Goal: Book appointment/travel/reservation

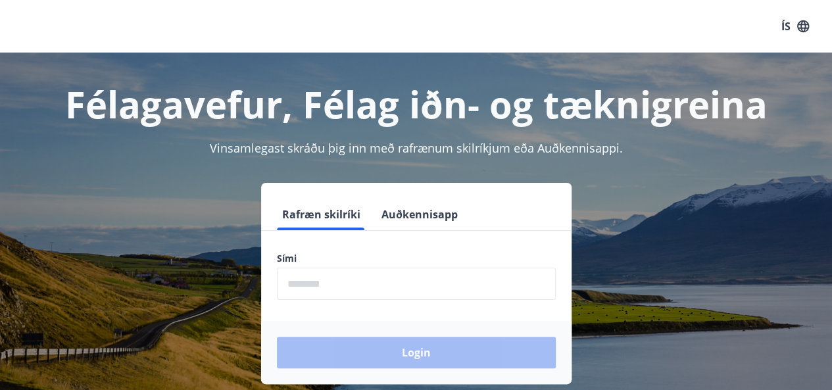
click at [311, 282] on input "phone" at bounding box center [416, 284] width 279 height 32
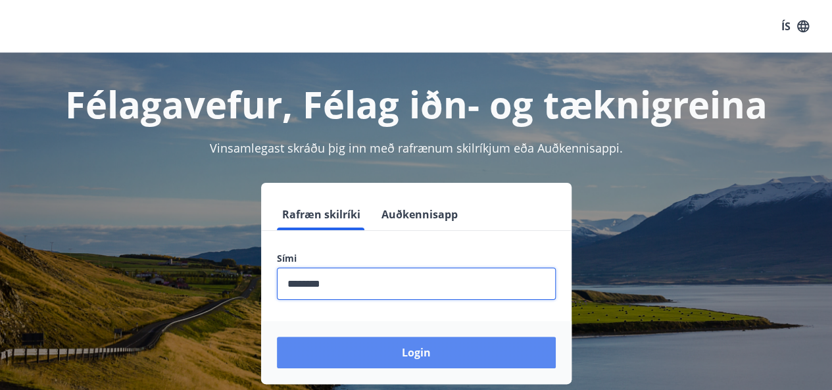
type input "********"
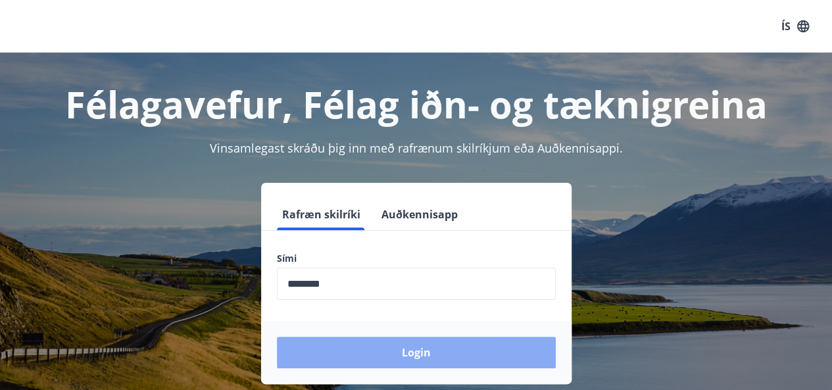
click at [417, 352] on button "Login" at bounding box center [416, 353] width 279 height 32
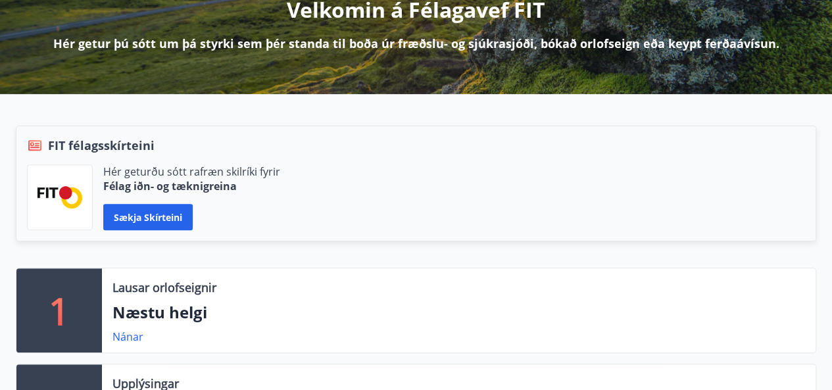
scroll to position [184, 0]
click at [161, 217] on button "Sækja skírteini" at bounding box center [147, 217] width 89 height 26
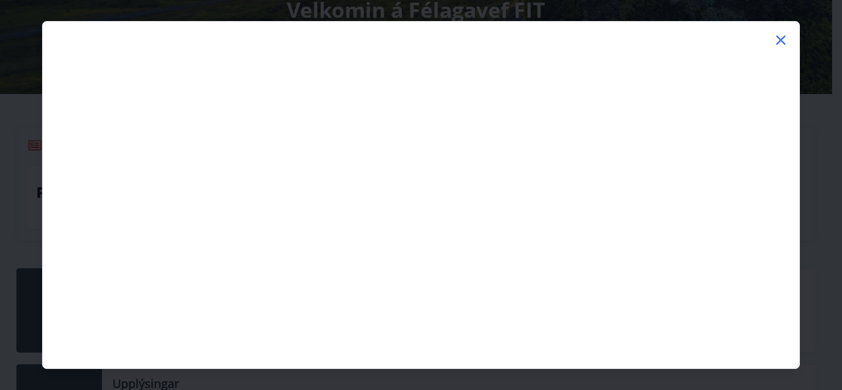
click at [782, 39] on icon at bounding box center [780, 40] width 9 height 9
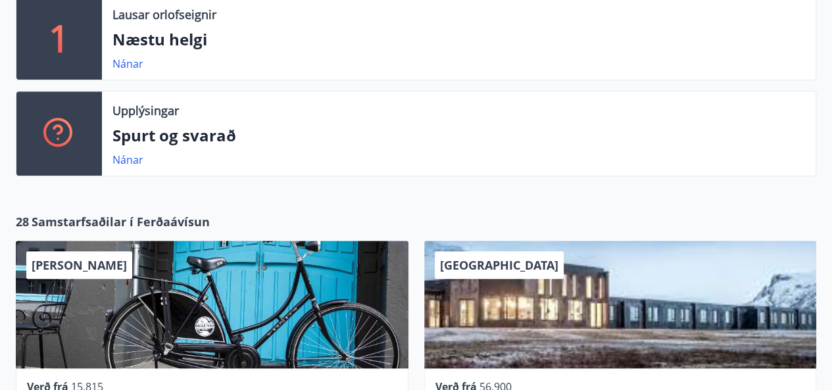
scroll to position [450, 0]
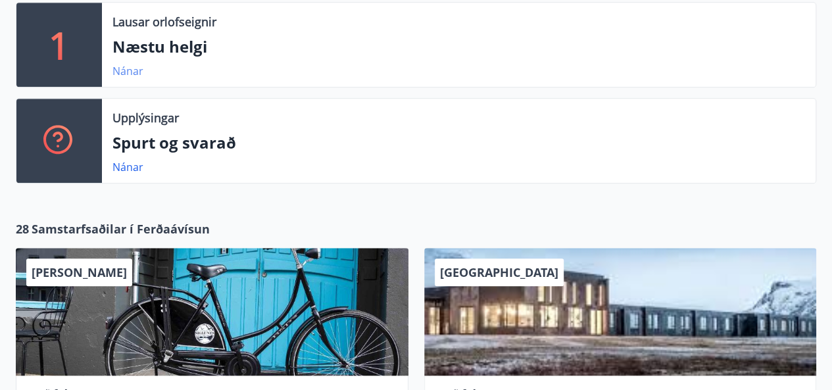
click at [132, 72] on link "Nánar" at bounding box center [127, 71] width 31 height 14
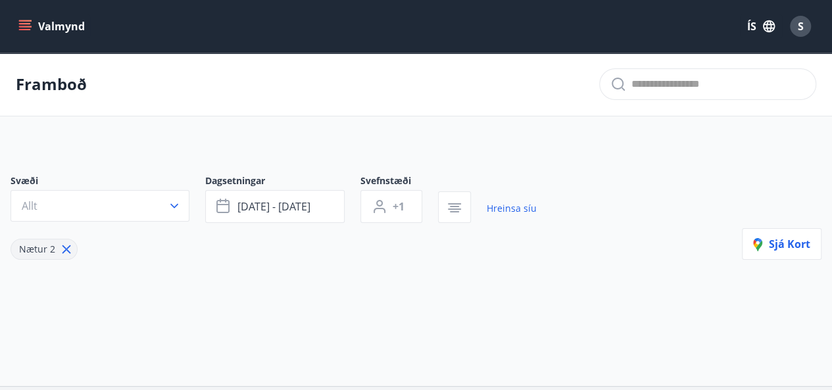
type input "*"
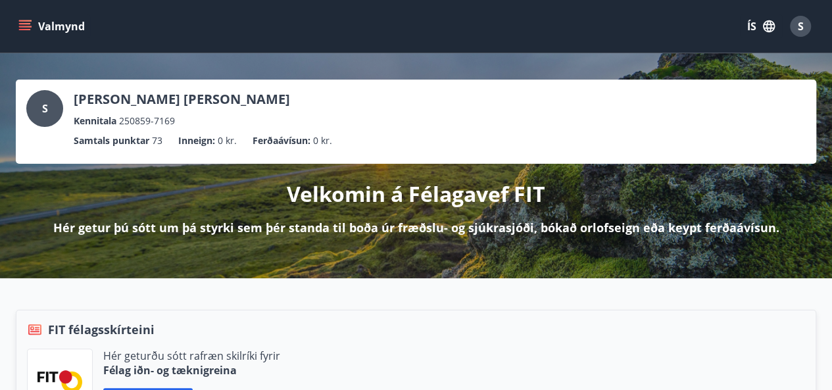
click at [24, 25] on icon "menu" at bounding box center [24, 26] width 13 height 13
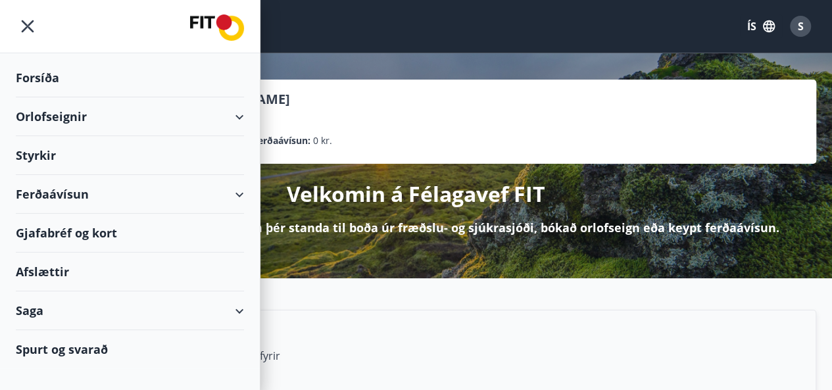
click at [53, 115] on div "Orlofseignir" at bounding box center [130, 116] width 228 height 39
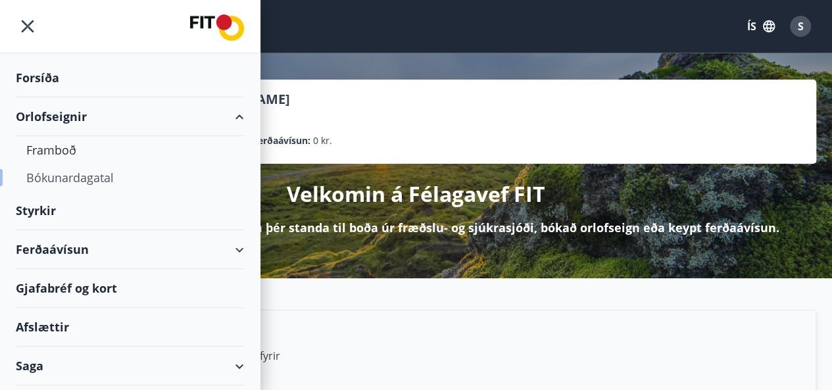
click at [64, 175] on div "Bókunardagatal" at bounding box center [129, 178] width 207 height 28
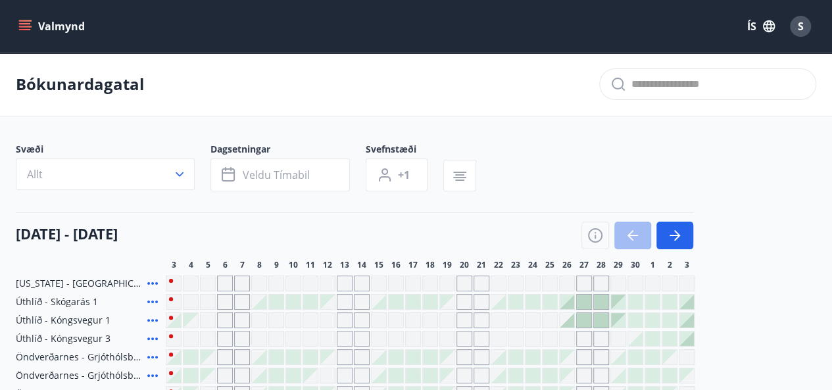
click at [24, 26] on icon "menu" at bounding box center [26, 26] width 14 height 1
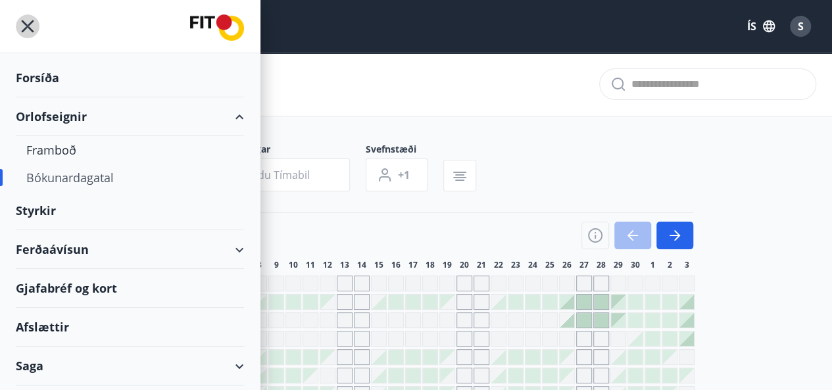
click at [28, 23] on icon "menu" at bounding box center [28, 26] width 24 height 24
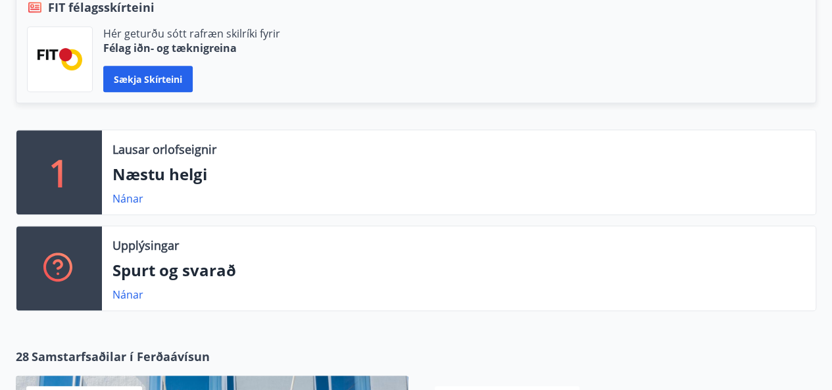
scroll to position [317, 0]
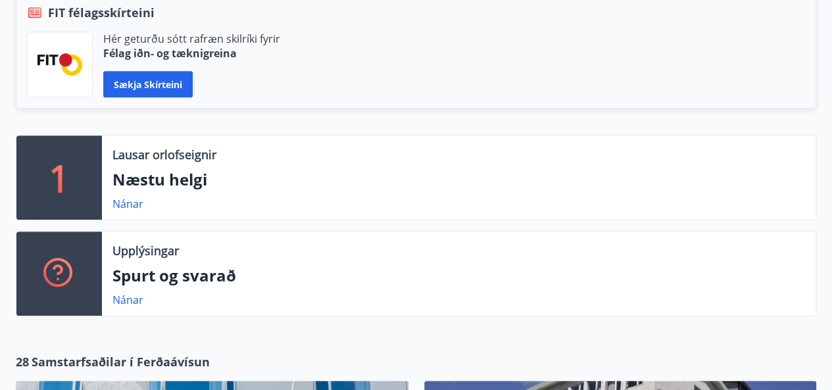
click at [34, 12] on icon at bounding box center [35, 13] width 16 height 16
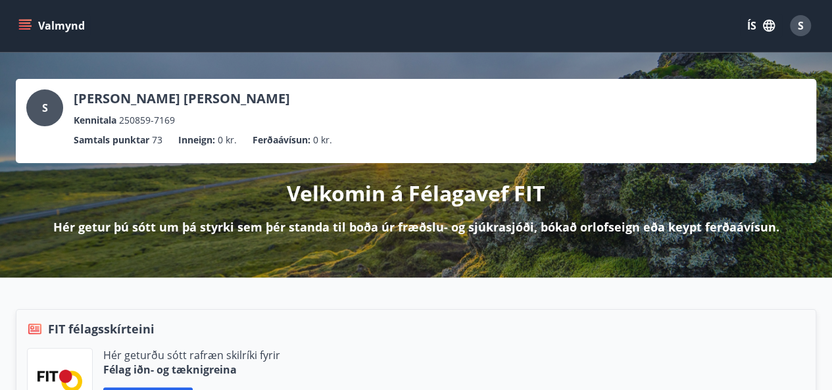
scroll to position [0, 0]
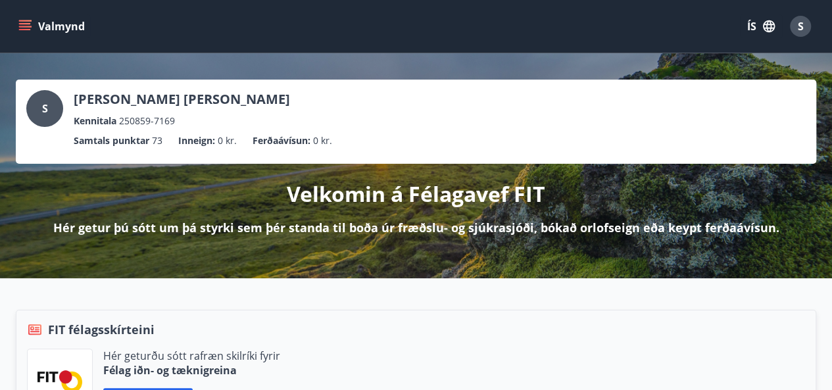
click at [27, 24] on icon "menu" at bounding box center [25, 23] width 12 height 1
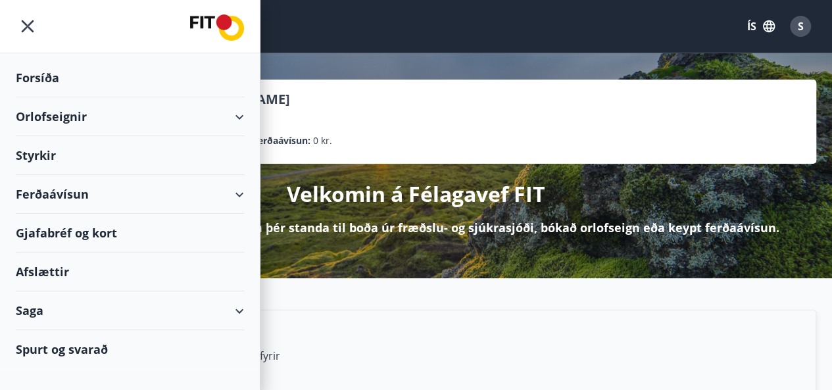
click at [76, 116] on div "Orlofseignir" at bounding box center [130, 116] width 228 height 39
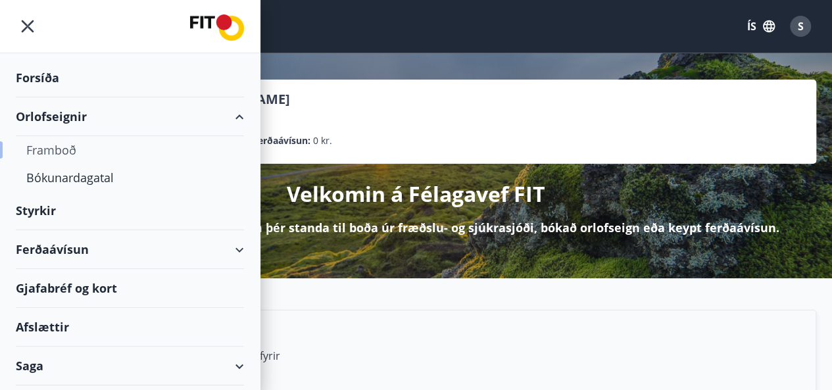
click at [54, 149] on div "Framboð" at bounding box center [129, 150] width 207 height 28
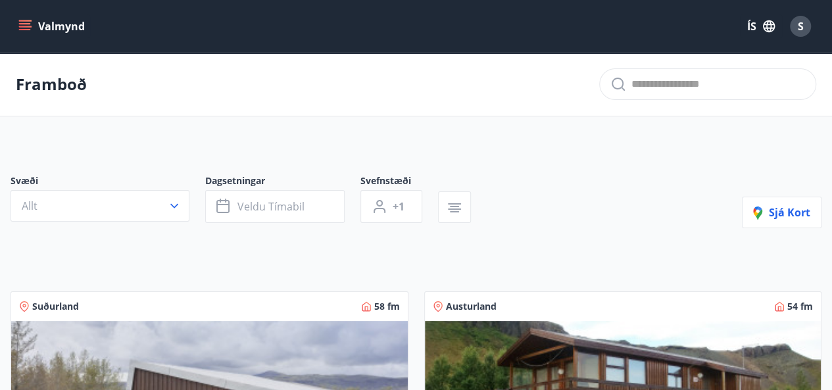
click at [28, 26] on icon "menu" at bounding box center [24, 26] width 13 height 13
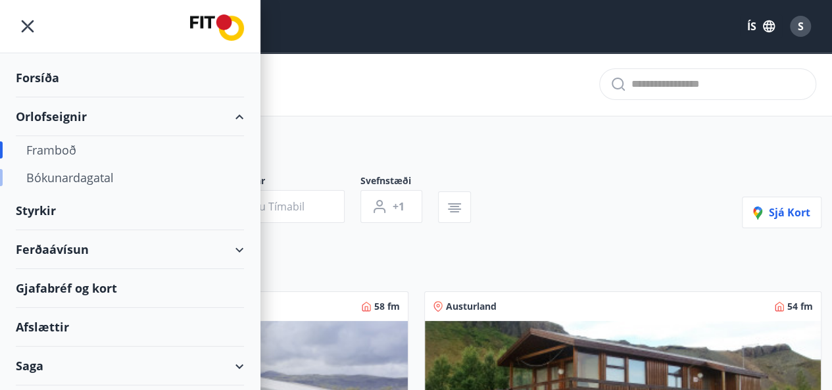
click at [45, 176] on div "Bókunardagatal" at bounding box center [129, 178] width 207 height 28
